Goal: Task Accomplishment & Management: Complete application form

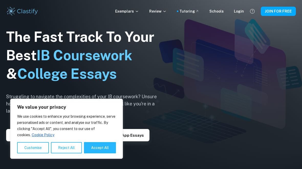
click at [101, 150] on button "Accept All" at bounding box center [100, 147] width 32 height 11
checkbox input "true"
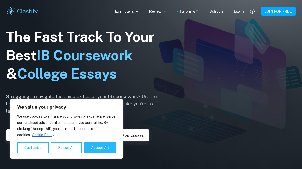
checkbox input "true"
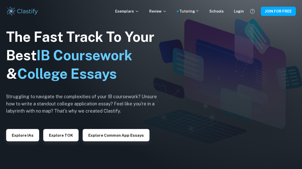
click at [285, 13] on button "JOIN FOR FREE" at bounding box center [278, 11] width 35 height 9
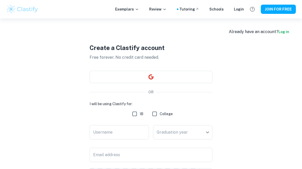
click at [286, 26] on div "Create a Clastify account Free forever. No credit card needed. OR I will be usi…" at bounding box center [151, 132] width 290 height 228
click at [283, 32] on link "Log in" at bounding box center [284, 32] width 11 height 4
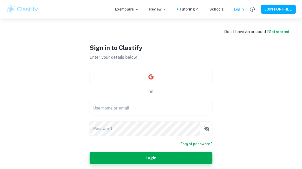
click at [182, 106] on input "Username or email" at bounding box center [151, 108] width 123 height 14
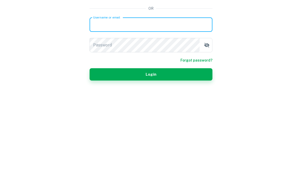
type input "h"
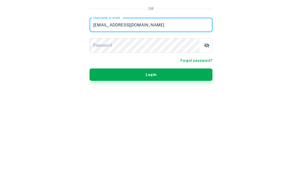
scroll to position [12, 0]
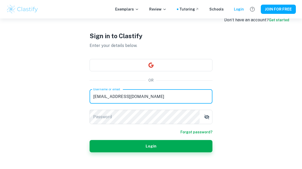
type input "janajanahi3@gmail.com"
click at [111, 117] on div "Password Password" at bounding box center [151, 117] width 123 height 14
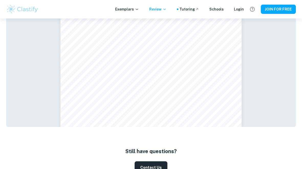
scroll to position [1316, 0]
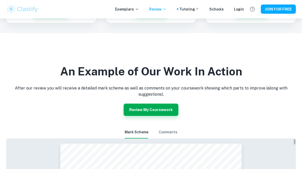
click at [176, 126] on button "Comments" at bounding box center [168, 132] width 19 height 12
